Goal: Task Accomplishment & Management: Manage account settings

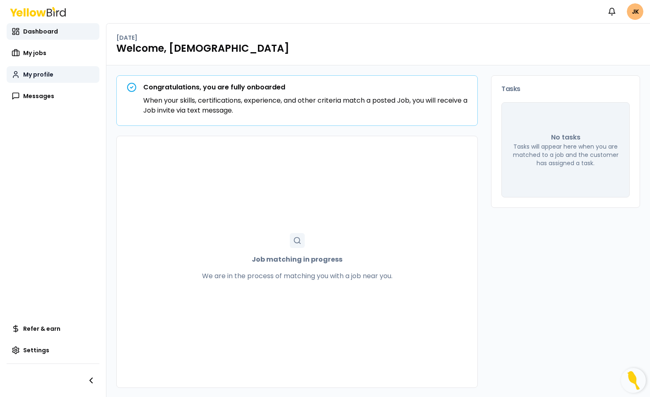
click at [35, 74] on span "My profile" at bounding box center [38, 74] width 30 height 8
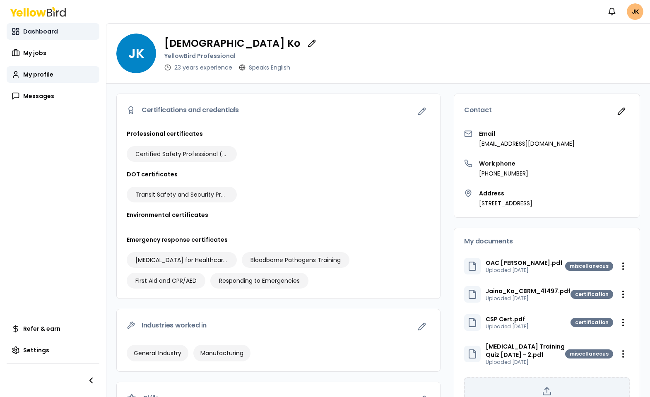
click at [37, 31] on span "Dashboard" at bounding box center [40, 31] width 35 height 8
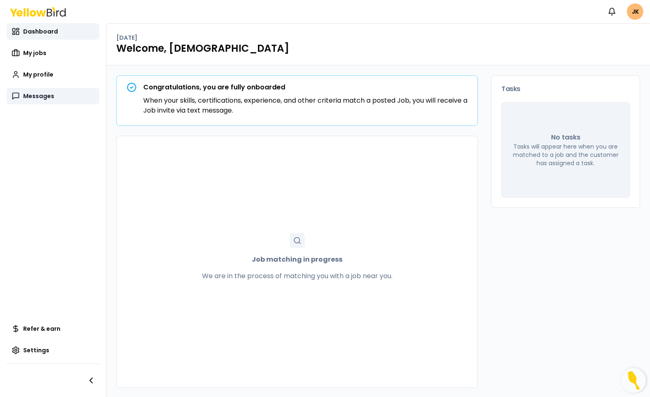
click at [37, 96] on span "Messages" at bounding box center [38, 96] width 31 height 8
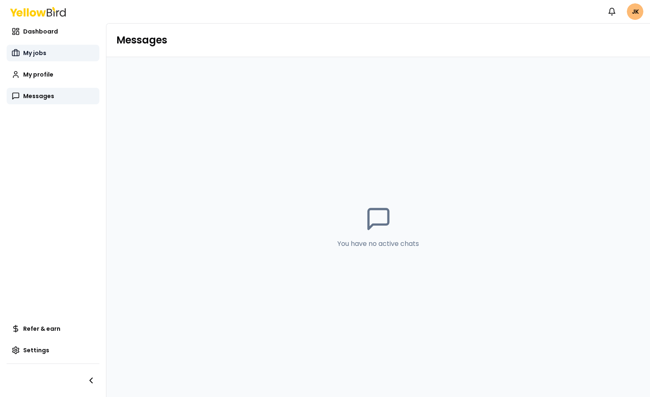
click at [38, 51] on span "My jobs" at bounding box center [34, 53] width 23 height 8
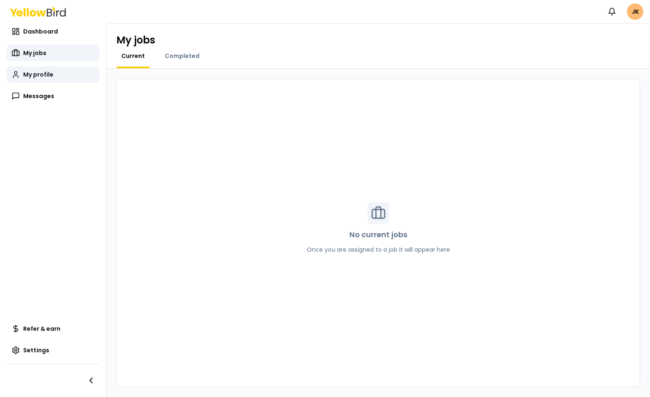
click at [38, 73] on span "My profile" at bounding box center [38, 74] width 30 height 8
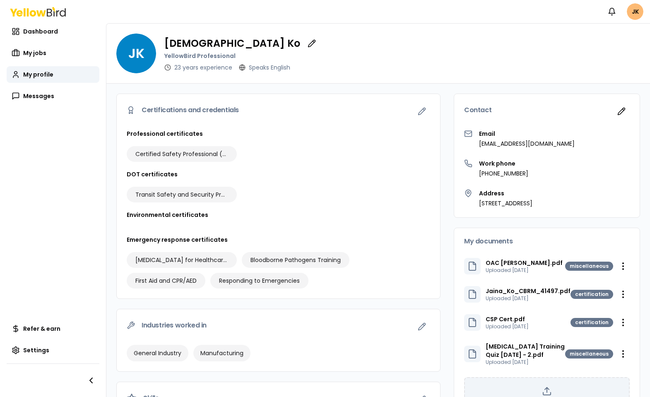
scroll to position [74, 0]
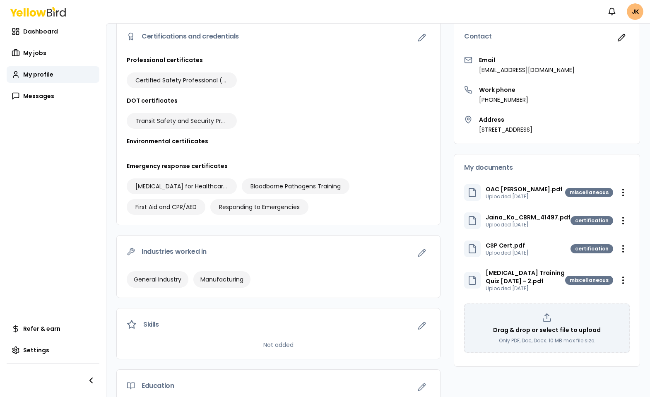
click at [498, 279] on p "[MEDICAL_DATA] Training Quiz [DATE] - 2.pdf" at bounding box center [524, 277] width 79 height 17
click at [616, 281] on html "Notifications JK Dashboard My jobs My profile Messages Refer & earn Settings [P…" at bounding box center [325, 198] width 650 height 397
click at [601, 295] on div "Download" at bounding box center [596, 296] width 49 height 13
click at [39, 53] on span "My jobs" at bounding box center [34, 53] width 23 height 8
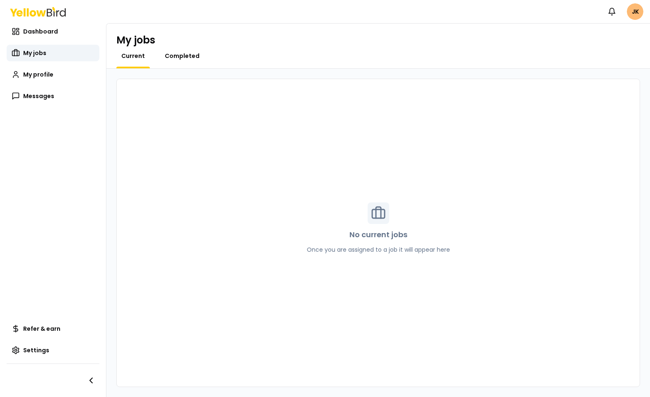
click at [191, 56] on span "Completed" at bounding box center [182, 56] width 35 height 8
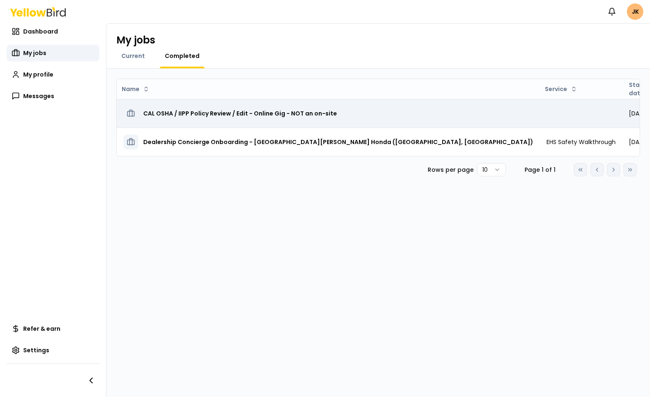
click at [189, 111] on h3 "CAL OSHA / IIPP Policy Review / Edit - Online Gig - NOT an on-site" at bounding box center [240, 113] width 194 height 15
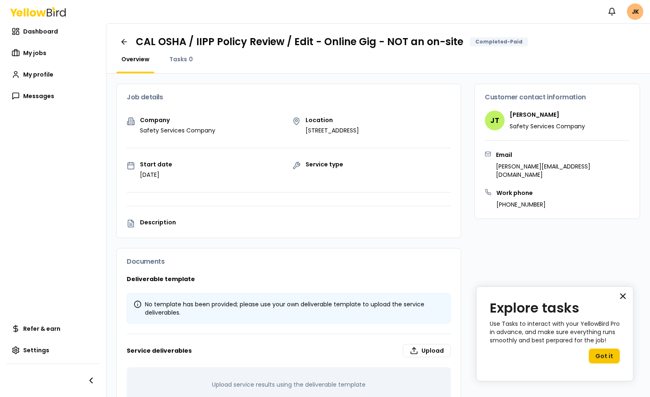
click at [621, 297] on button "×" at bounding box center [623, 295] width 8 height 13
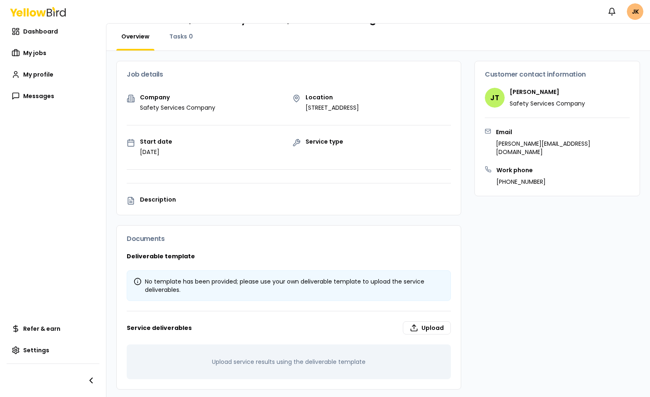
scroll to position [11, 0]
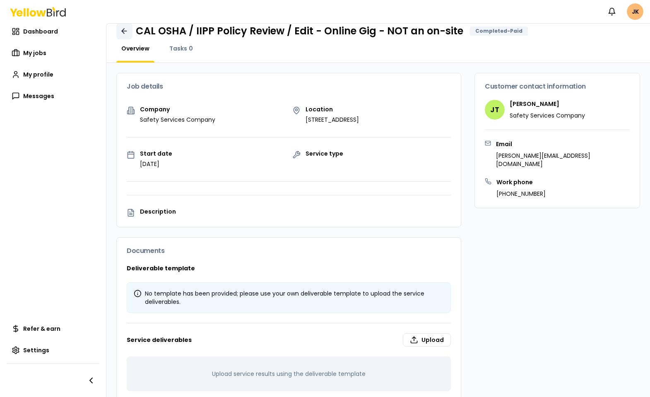
click at [125, 31] on icon at bounding box center [124, 31] width 8 height 8
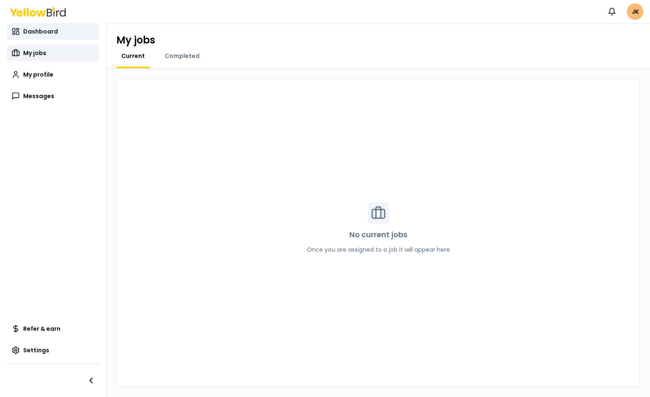
click at [45, 34] on span "Dashboard" at bounding box center [40, 31] width 35 height 8
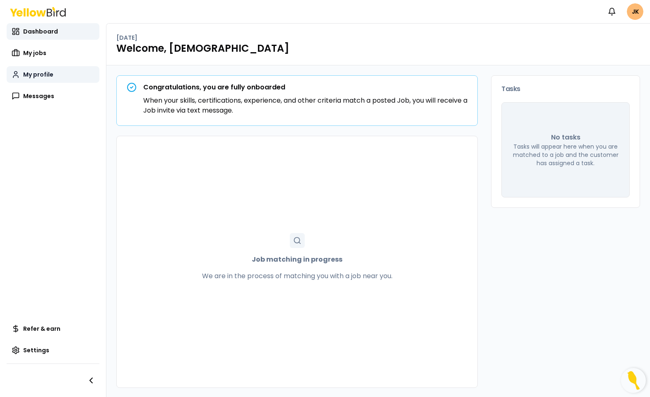
click at [36, 79] on link "My profile" at bounding box center [53, 74] width 93 height 17
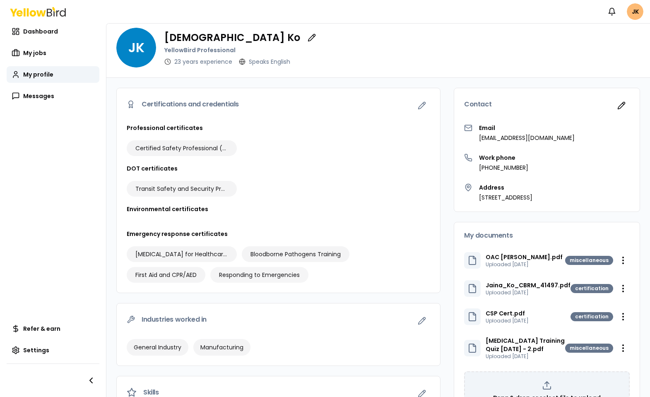
scroll to position [7, 0]
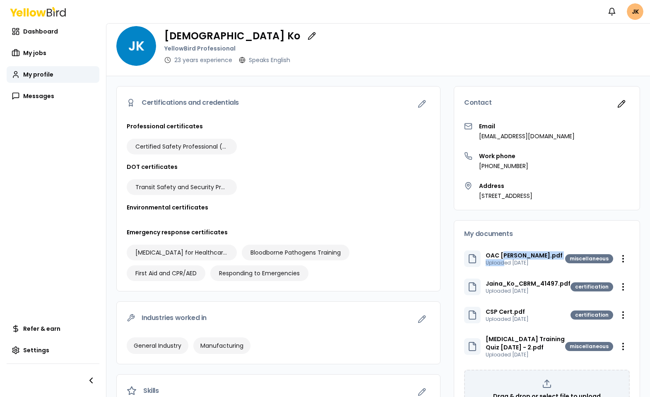
click at [496, 258] on div "OAC [PERSON_NAME].pdf Uploaded [DATE]" at bounding box center [523, 258] width 77 height 15
click at [617, 258] on html "Notifications JK Dashboard My jobs My profile Messages Refer & earn Settings [P…" at bounding box center [325, 198] width 650 height 397
click at [595, 274] on div "Download" at bounding box center [596, 275] width 49 height 13
click at [617, 260] on html "Notifications JK Dashboard My jobs My profile Messages Refer & earn Settings [P…" at bounding box center [325, 198] width 650 height 397
click at [594, 273] on div "Download" at bounding box center [596, 275] width 49 height 13
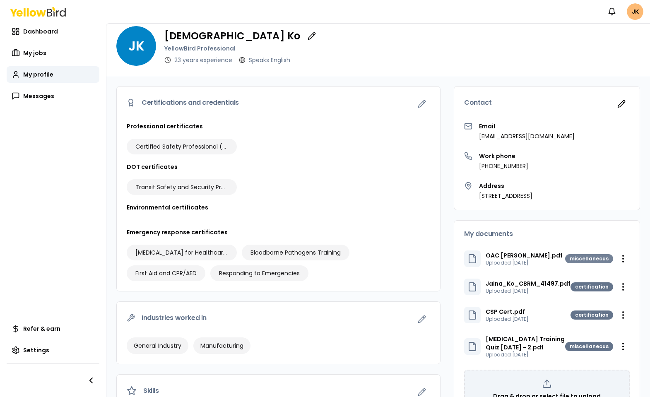
click at [585, 258] on div "miscellaneous" at bounding box center [589, 258] width 48 height 9
click at [616, 259] on html "Notifications JK Dashboard My jobs My profile Messages Refer & earn Settings [P…" at bounding box center [325, 198] width 650 height 397
click at [602, 276] on div "Download" at bounding box center [596, 275] width 49 height 13
click at [615, 259] on html "Notifications JK Dashboard My jobs My profile Messages Refer & earn Settings [P…" at bounding box center [325, 198] width 650 height 397
click at [592, 274] on div "Download" at bounding box center [596, 275] width 49 height 13
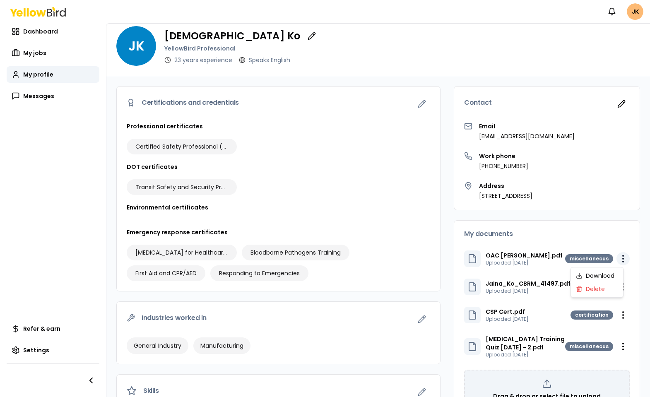
click at [614, 259] on html "Notifications JK Dashboard My jobs My profile Messages Refer & earn Settings [P…" at bounding box center [325, 198] width 650 height 397
click at [594, 276] on div "Download" at bounding box center [596, 275] width 49 height 13
click at [467, 258] on icon at bounding box center [472, 259] width 10 height 10
click at [497, 260] on p "Uploaded [DATE]" at bounding box center [523, 262] width 77 height 7
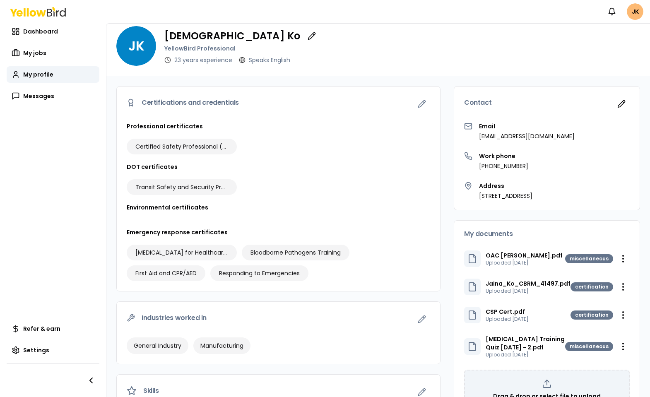
click at [529, 274] on div "OAC [PERSON_NAME].pdf Uploaded [DATE] miscellaneous Open menu Jaina_Ko_CBRM_414…" at bounding box center [547, 334] width 166 height 175
click at [617, 259] on html "Notifications JK Dashboard My jobs My profile Messages Refer & earn Settings [P…" at bounding box center [325, 198] width 650 height 397
click at [631, 310] on html "Notifications JK Dashboard My jobs My profile Messages Refer & earn Settings [P…" at bounding box center [325, 198] width 650 height 397
click at [30, 52] on span "My jobs" at bounding box center [34, 53] width 23 height 8
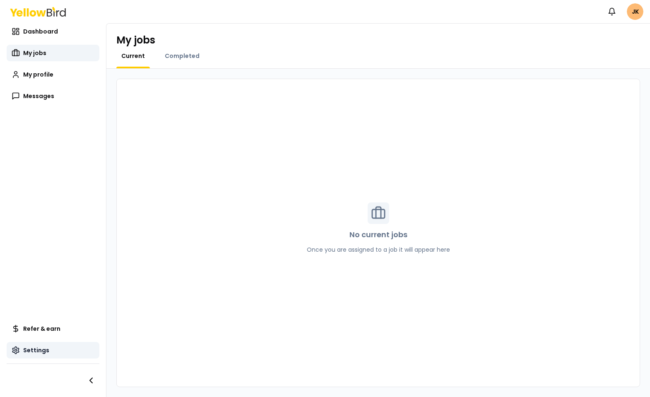
click at [34, 351] on span "Settings" at bounding box center [36, 350] width 26 height 8
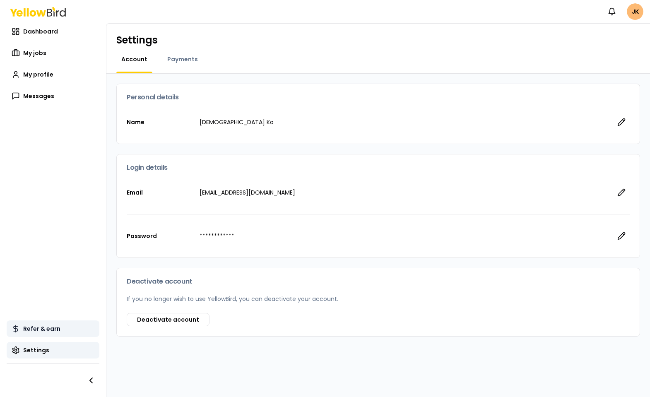
click at [39, 328] on span "Refer & earn" at bounding box center [41, 328] width 37 height 8
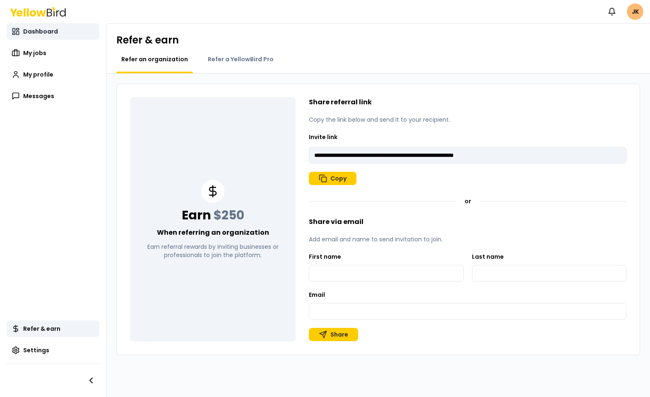
click at [48, 29] on span "Dashboard" at bounding box center [40, 31] width 35 height 8
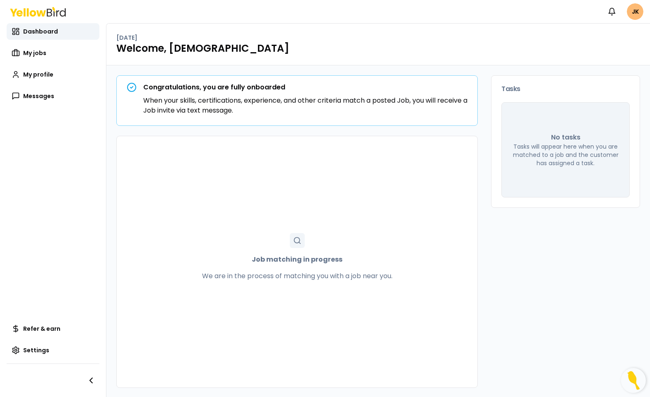
click at [183, 81] on div "Congratulations, you are fully onboarded When your skills, certifications, expe…" at bounding box center [297, 101] width 360 height 50
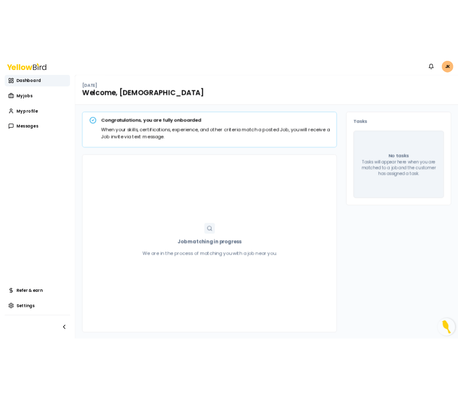
scroll to position [1, 0]
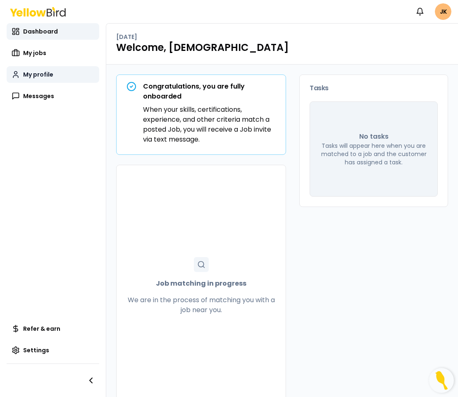
click at [36, 74] on span "My profile" at bounding box center [38, 74] width 30 height 8
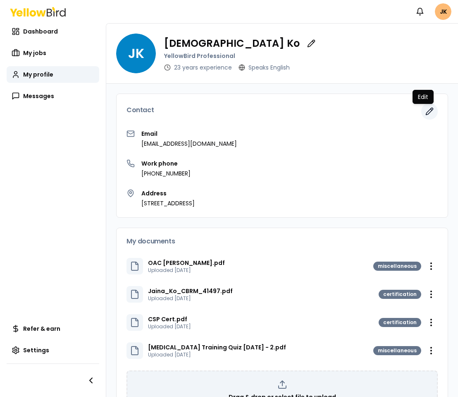
click at [426, 110] on icon "button" at bounding box center [430, 111] width 8 height 8
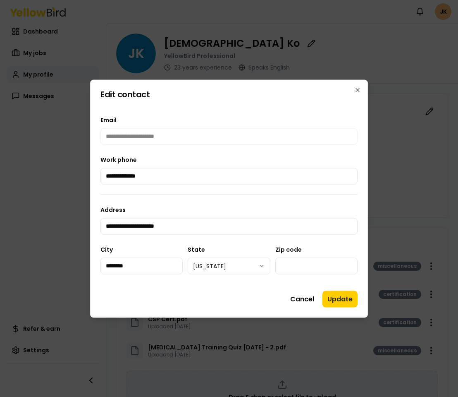
drag, startPoint x: 175, startPoint y: 225, endPoint x: 81, endPoint y: 224, distance: 94.3
type input "**********"
drag, startPoint x: 138, startPoint y: 266, endPoint x: 94, endPoint y: 265, distance: 44.3
type input "******"
drag, startPoint x: 307, startPoint y: 266, endPoint x: 261, endPoint y: 264, distance: 45.5
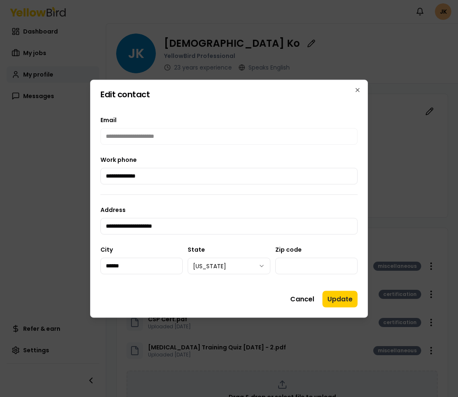
click at [261, 264] on div "**********" at bounding box center [229, 259] width 257 height 30
type input "*****"
click at [333, 299] on button "Update" at bounding box center [340, 298] width 35 height 17
